Goal: Task Accomplishment & Management: Manage account settings

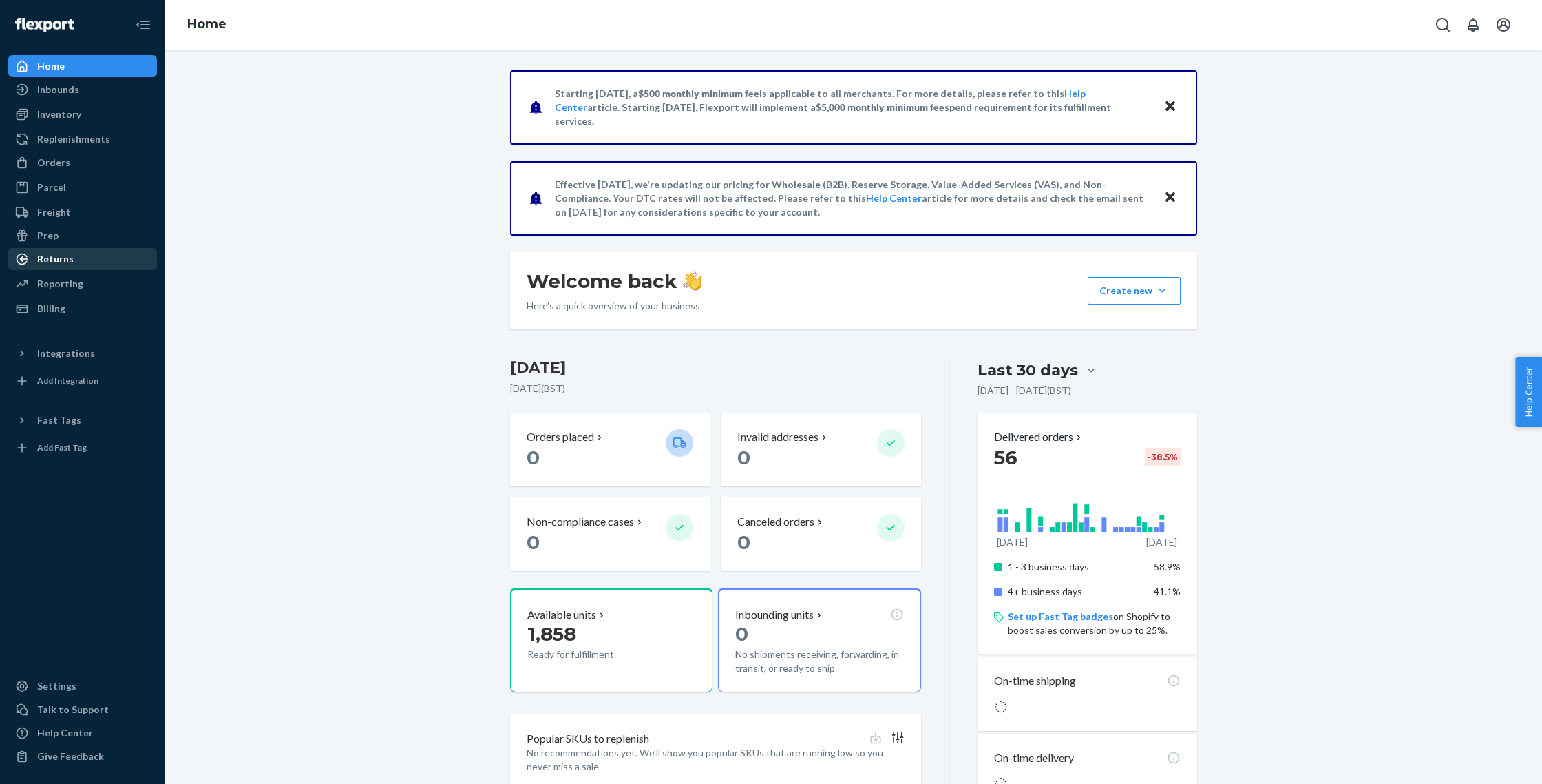
click at [54, 260] on div "Returns" at bounding box center [55, 259] width 36 height 14
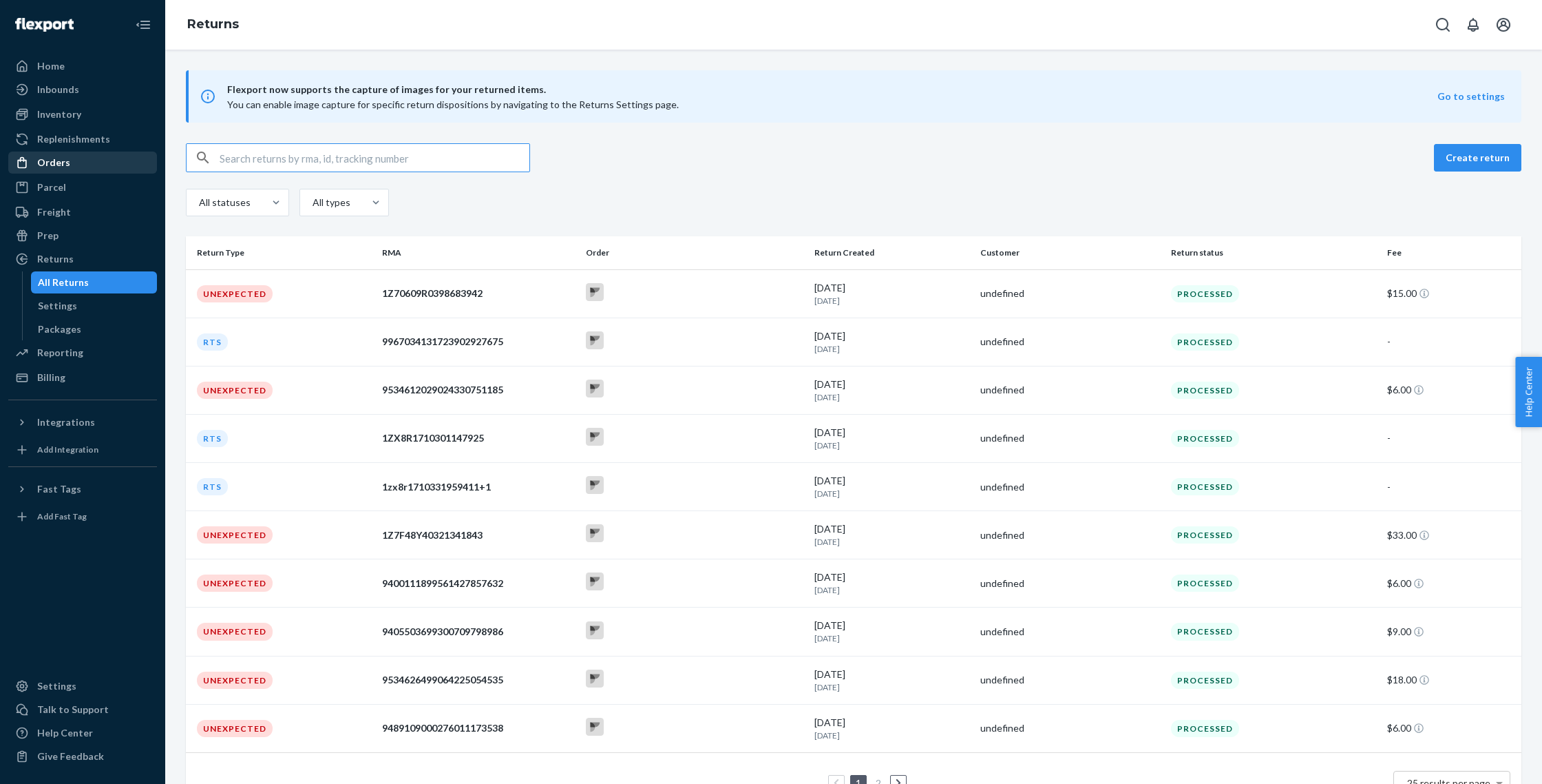
click at [49, 159] on div "Orders" at bounding box center [54, 163] width 33 height 14
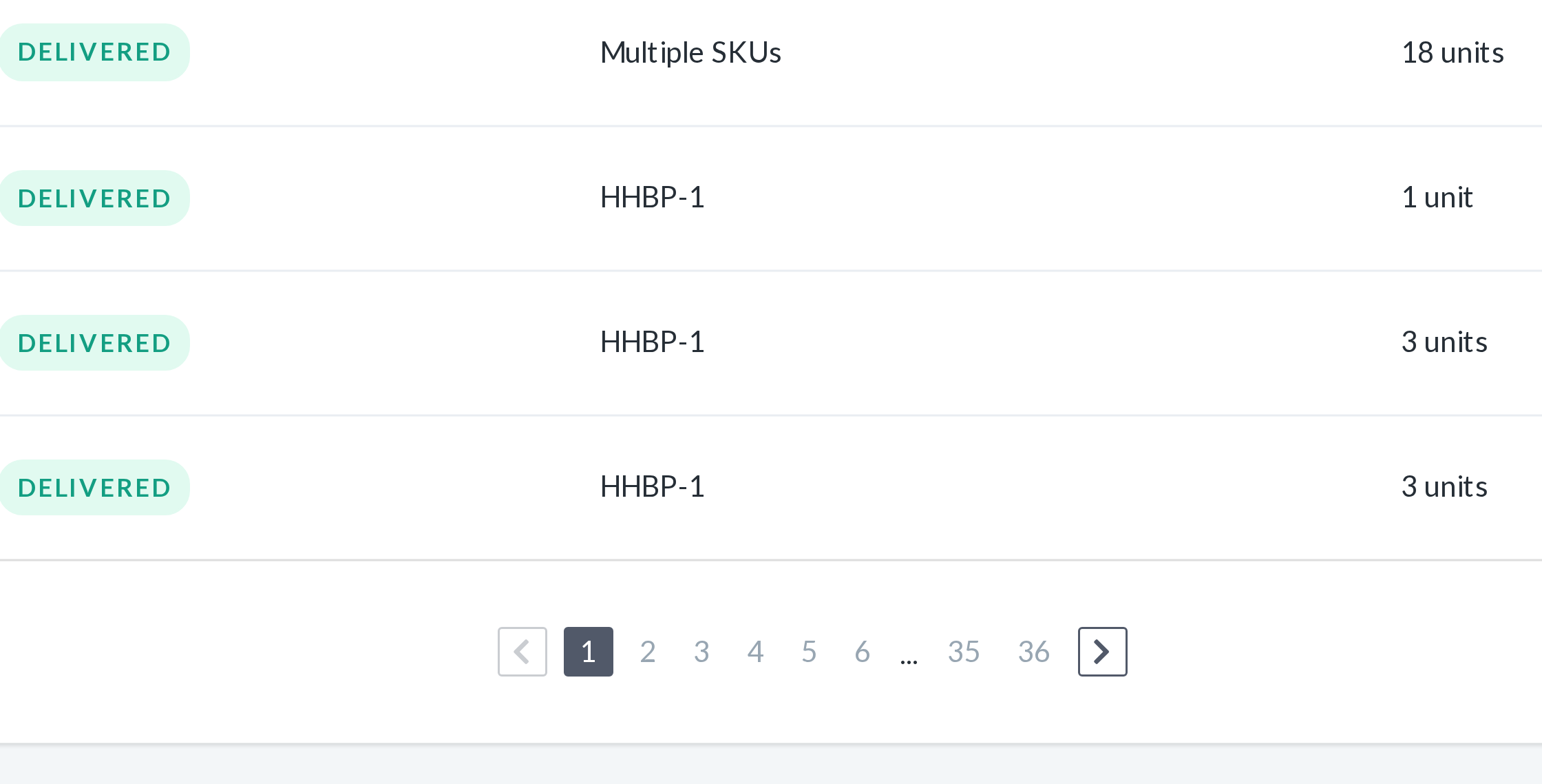
click at [867, 768] on td "1 2 3 4 5 6 ... 35 36 25 results per page" at bounding box center [854, 740] width 1336 height 62
click at [814, 743] on link "2" at bounding box center [813, 740] width 11 height 12
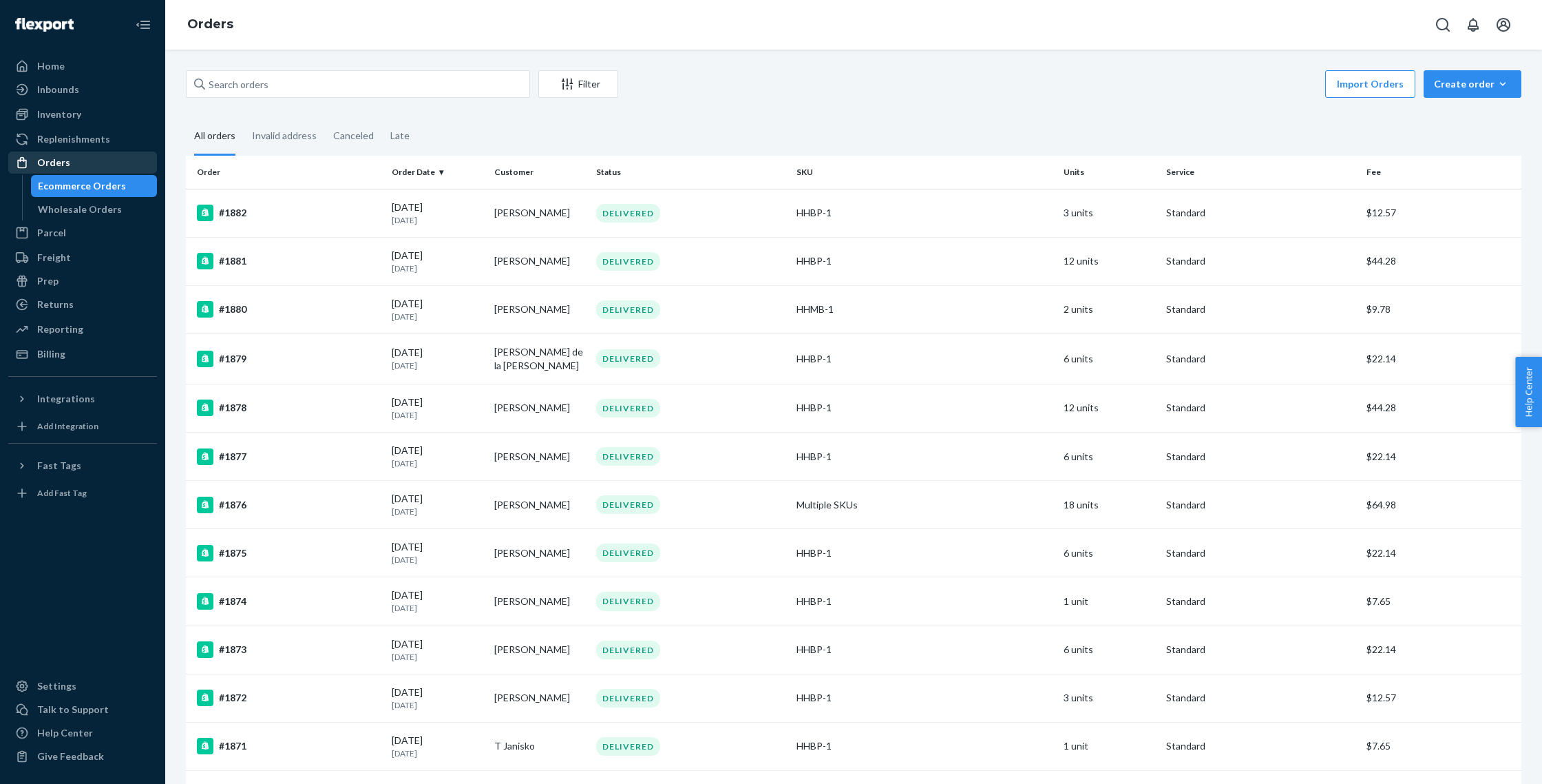
click at [67, 165] on div "Orders" at bounding box center [54, 163] width 33 height 14
